Goal: Check status: Check status

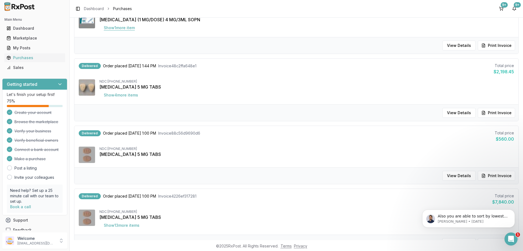
scroll to position [382, 0]
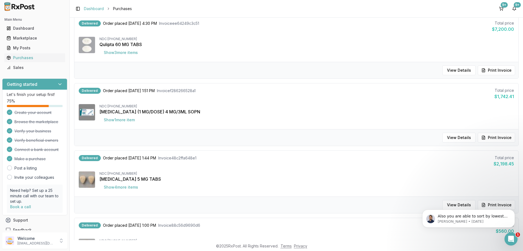
click at [89, 9] on link "Dashboard" at bounding box center [94, 8] width 20 height 5
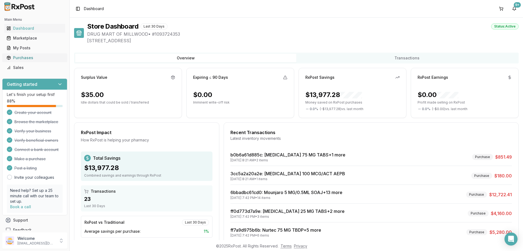
click at [28, 57] on div "Purchases" at bounding box center [35, 57] width 56 height 5
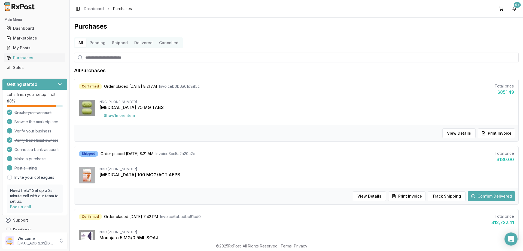
click at [146, 41] on button "Delivered" at bounding box center [143, 42] width 25 height 9
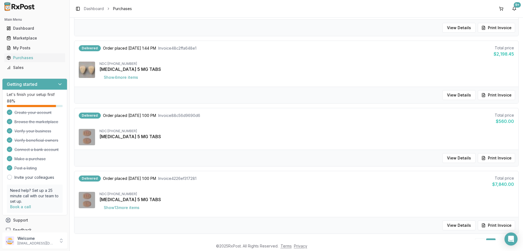
scroll to position [512, 0]
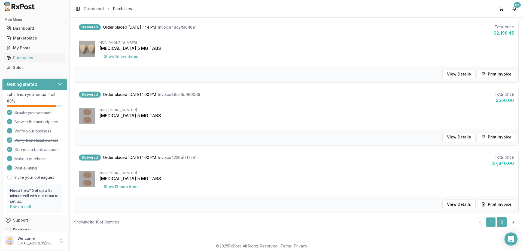
click at [500, 222] on link "2" at bounding box center [502, 222] width 10 height 10
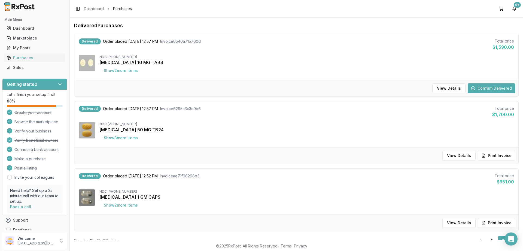
scroll to position [31, 0]
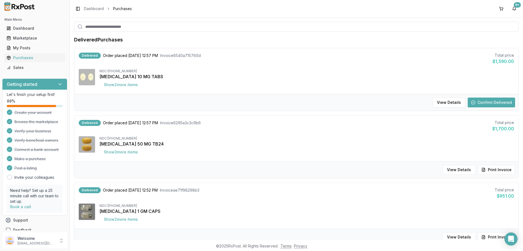
click at [481, 100] on button "Confirm Delivered" at bounding box center [490, 102] width 47 height 10
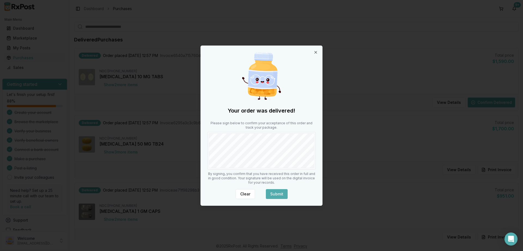
click at [273, 192] on button "Submit" at bounding box center [277, 194] width 22 height 10
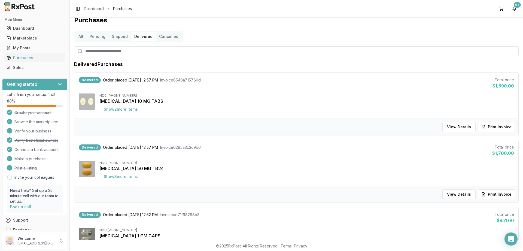
scroll to position [0, 0]
